Goal: Task Accomplishment & Management: Manage account settings

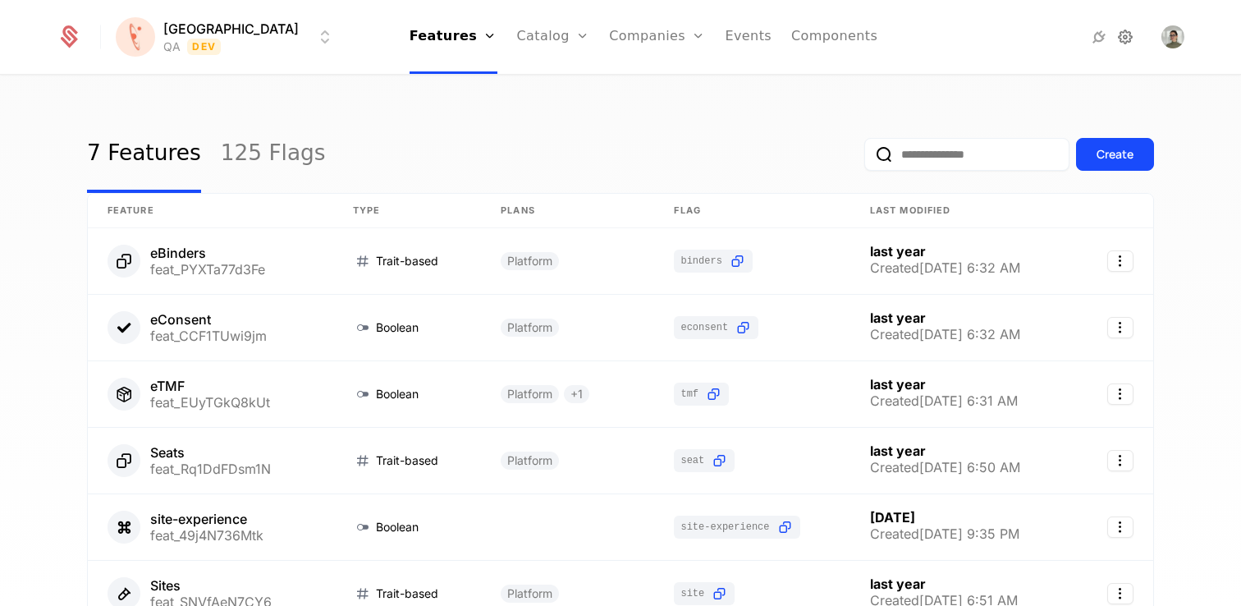
click at [1125, 37] on icon at bounding box center [1125, 37] width 20 height 20
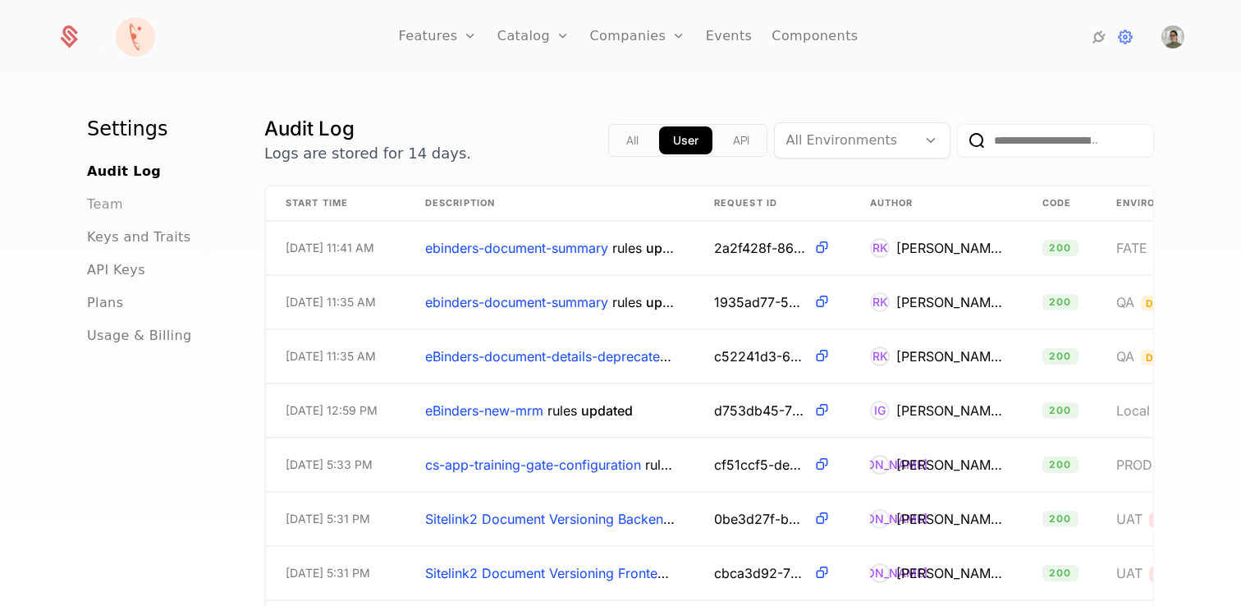
click at [103, 199] on span "Team" at bounding box center [105, 204] width 36 height 20
